Goal: Information Seeking & Learning: Learn about a topic

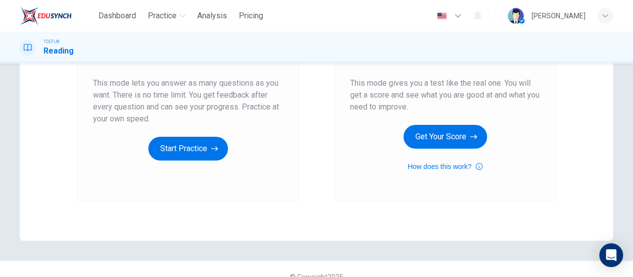
scroll to position [186, 0]
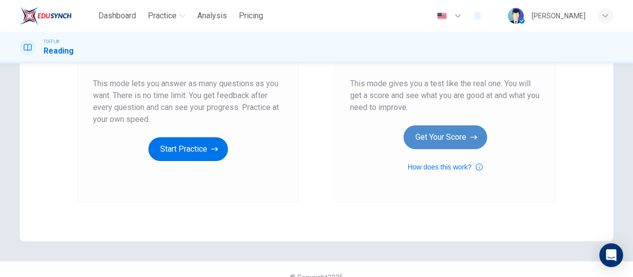
click at [477, 133] on button "Get Your Score" at bounding box center [446, 137] width 84 height 24
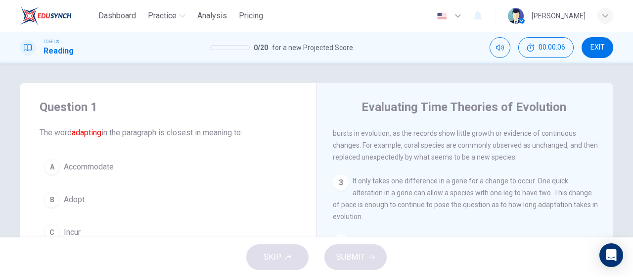
scroll to position [227, 0]
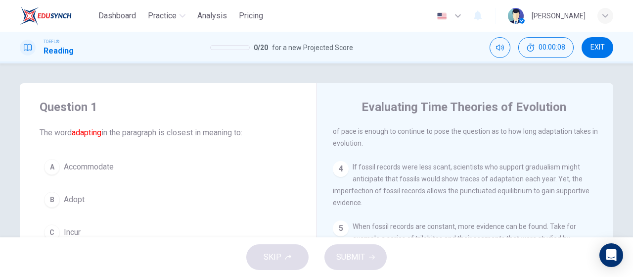
drag, startPoint x: 261, startPoint y: 199, endPoint x: 261, endPoint y: 189, distance: 9.9
click at [261, 187] on button "B Adopt" at bounding box center [168, 199] width 257 height 25
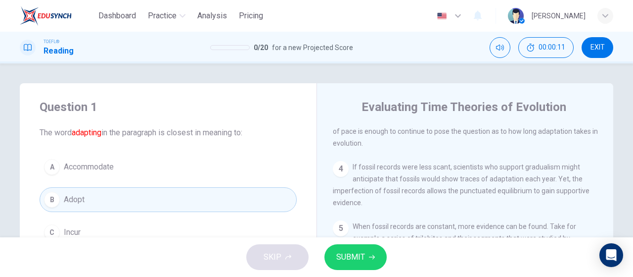
drag, startPoint x: 629, startPoint y: 20, endPoint x: 629, endPoint y: 36, distance: 15.3
click at [629, 37] on div "Dashboard Practice Analysis Pricing English en ​ [PERSON_NAME] TOEFL® Reading 0…" at bounding box center [316, 138] width 633 height 277
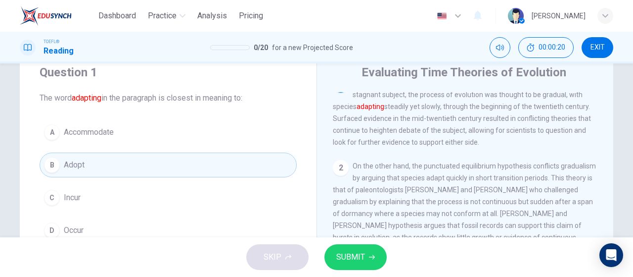
scroll to position [0, 0]
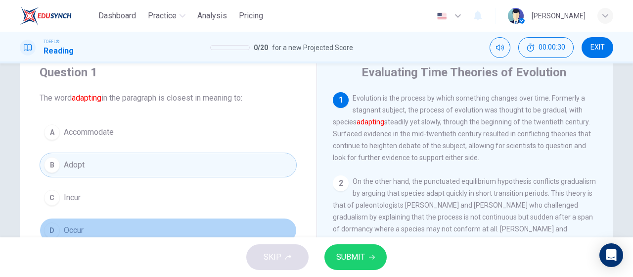
click at [142, 227] on button "D Occur" at bounding box center [168, 230] width 257 height 25
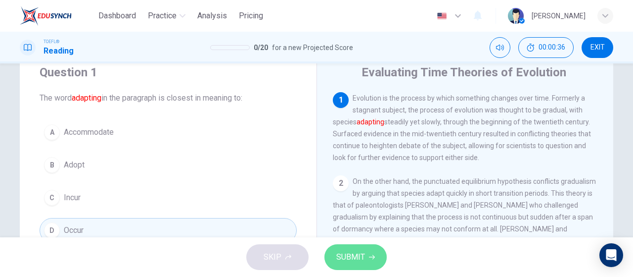
click at [371, 249] on button "SUBMIT" at bounding box center [356, 257] width 62 height 26
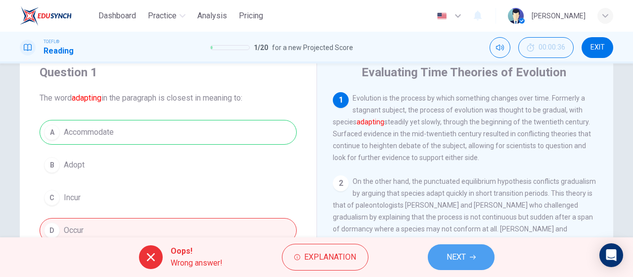
click at [454, 258] on span "NEXT" at bounding box center [456, 257] width 19 height 14
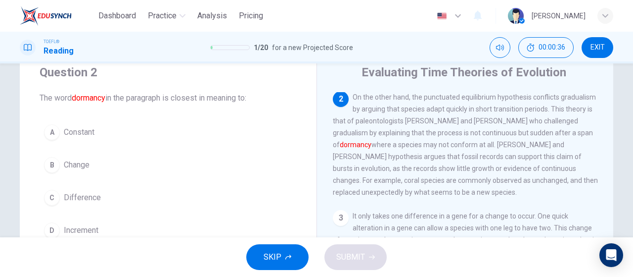
scroll to position [85, 0]
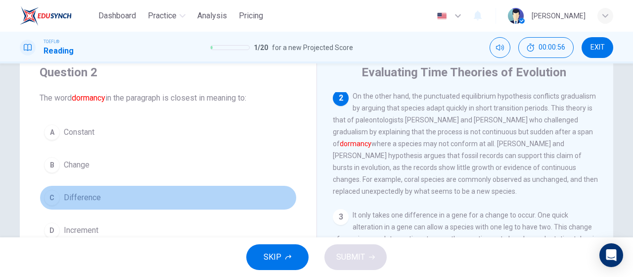
click at [124, 195] on button "C Difference" at bounding box center [168, 197] width 257 height 25
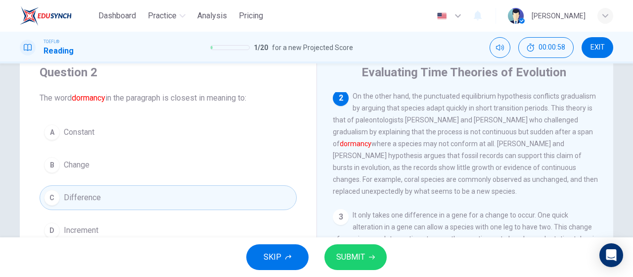
click at [337, 258] on span "SUBMIT" at bounding box center [350, 257] width 29 height 14
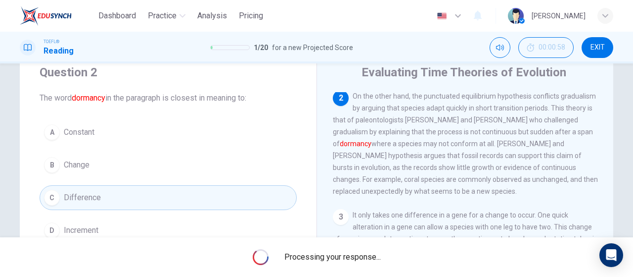
click at [598, 103] on div "1 Evolution is the process by which something changes over time. Formerly a sta…" at bounding box center [472, 234] width 278 height 284
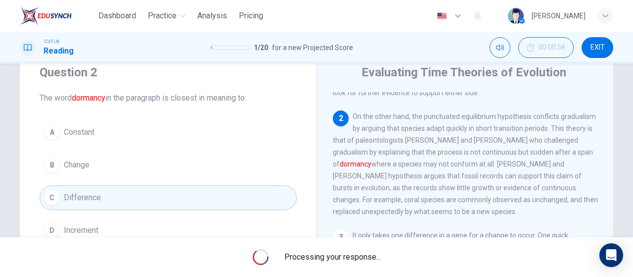
click at [608, 95] on div "1 Evolution is the process by which something changes over time. Formerly a sta…" at bounding box center [472, 234] width 278 height 284
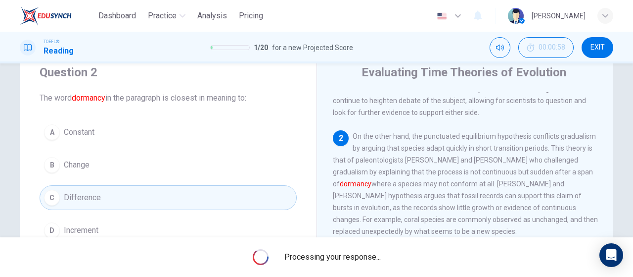
click at [608, 95] on div "1 Evolution is the process by which something changes over time. Formerly a sta…" at bounding box center [472, 234] width 278 height 284
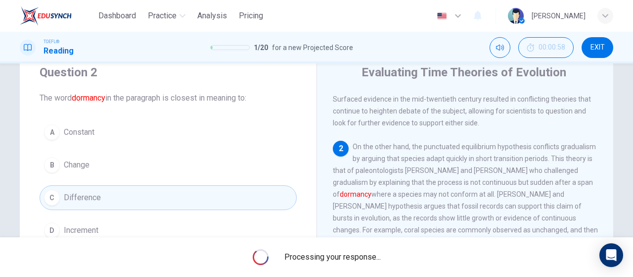
scroll to position [26, 0]
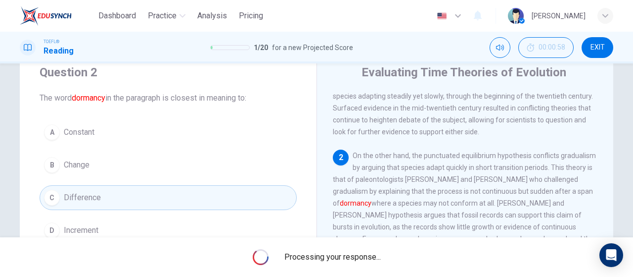
click at [608, 95] on div "1 Evolution is the process by which something changes over time. Formerly a sta…" at bounding box center [472, 234] width 278 height 284
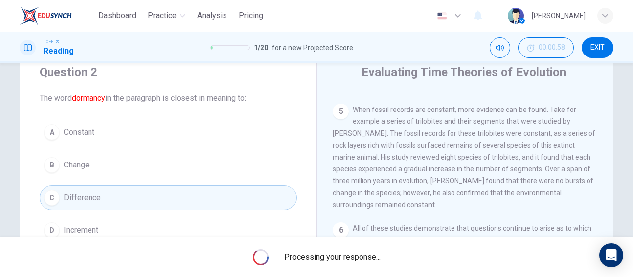
scroll to position [323, 0]
drag, startPoint x: 627, startPoint y: 152, endPoint x: 629, endPoint y: 157, distance: 5.8
click at [629, 157] on div "Question 2 The word dormancy in the paragraph is closest in meaning to: A Const…" at bounding box center [316, 150] width 633 height 174
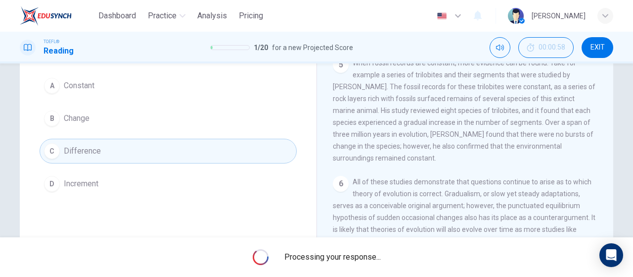
scroll to position [0, 0]
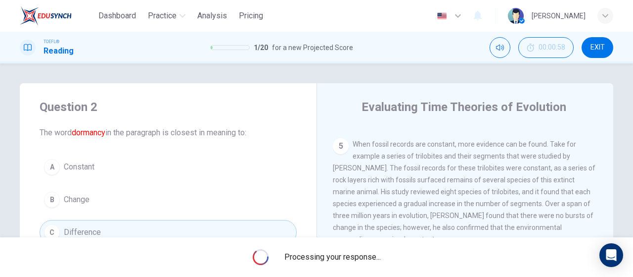
click at [42, 17] on img at bounding box center [46, 16] width 52 height 20
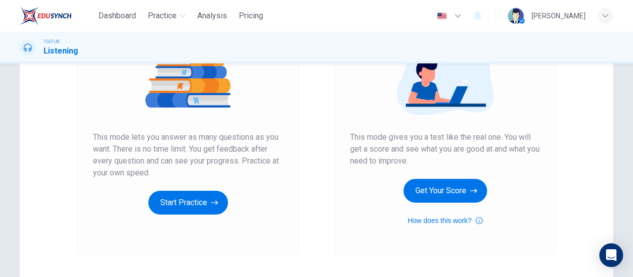
scroll to position [132, 0]
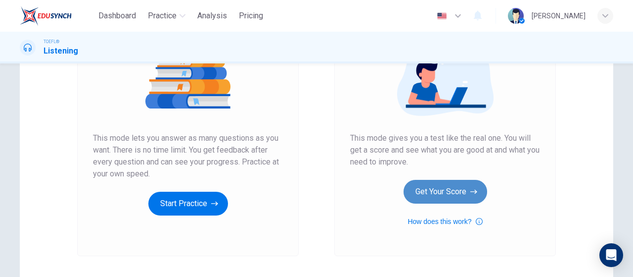
click at [413, 199] on button "Get Your Score" at bounding box center [446, 192] width 84 height 24
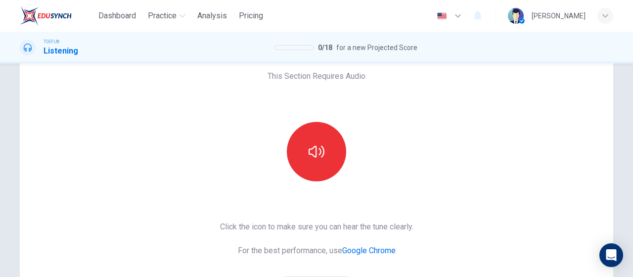
scroll to position [60, 0]
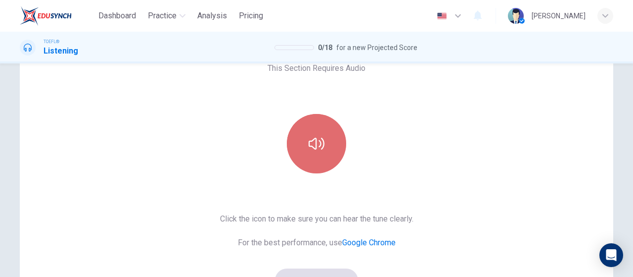
click at [305, 158] on button "button" at bounding box center [316, 143] width 59 height 59
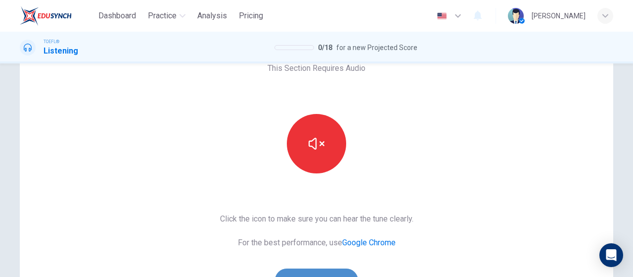
click at [336, 273] on button "Sounds good!" at bounding box center [316, 280] width 83 height 24
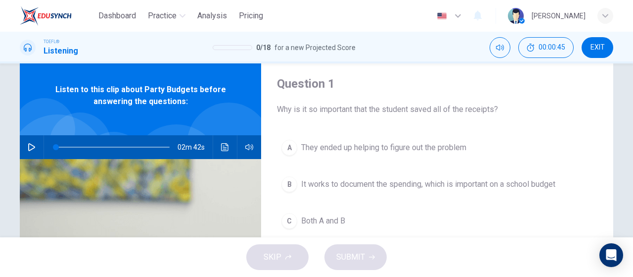
scroll to position [0, 0]
